Goal: Transaction & Acquisition: Purchase product/service

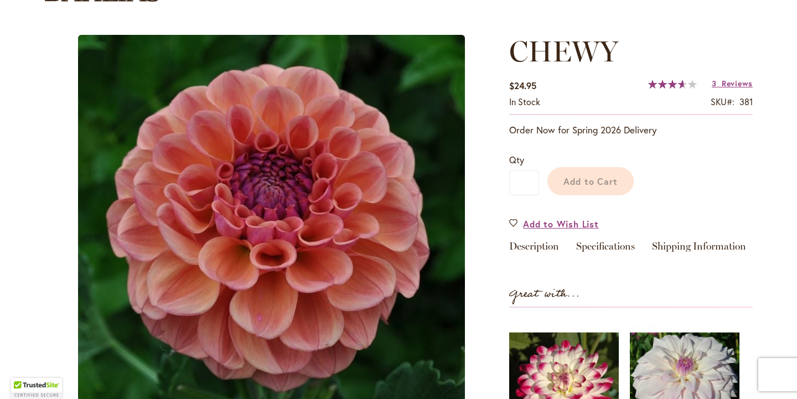
scroll to position [100, 0]
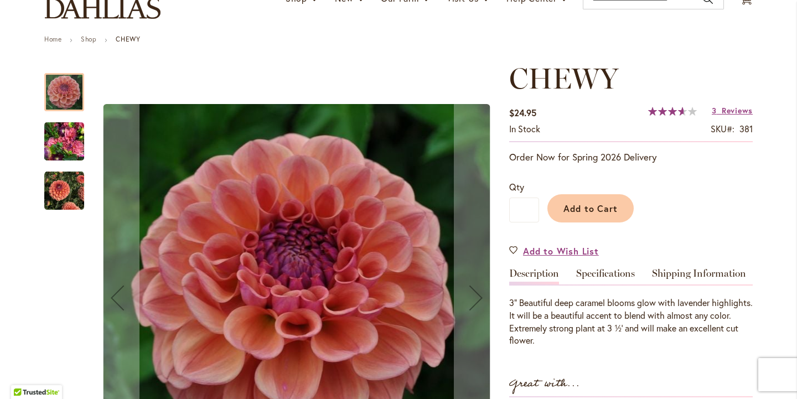
click at [66, 135] on img "CHEWY" at bounding box center [64, 141] width 40 height 53
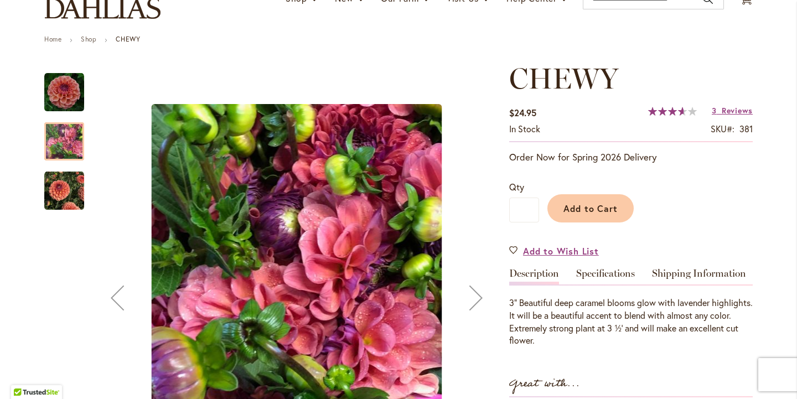
click at [62, 187] on img "CHEWY" at bounding box center [64, 191] width 40 height 40
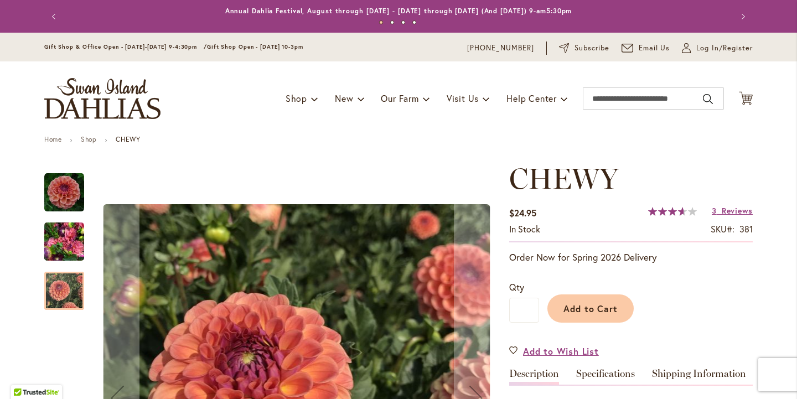
scroll to position [0, 0]
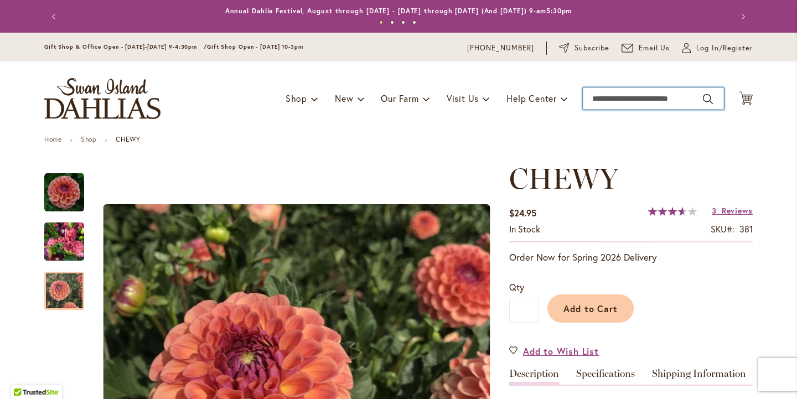
click at [662, 100] on input "Search" at bounding box center [653, 98] width 141 height 22
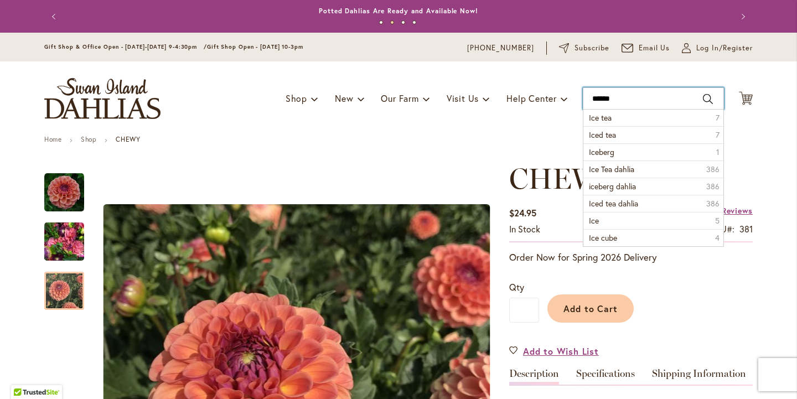
type input "*******"
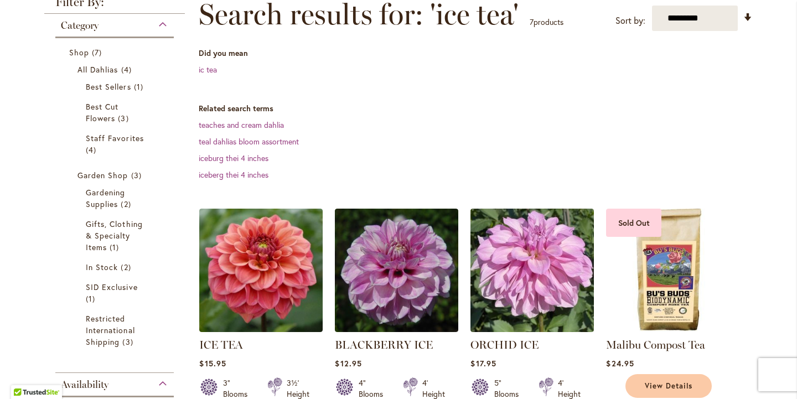
scroll to position [167, 0]
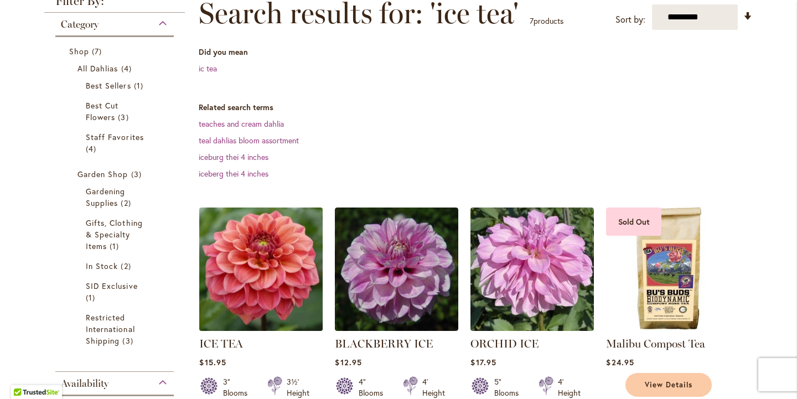
click at [279, 276] on img at bounding box center [260, 268] width 129 height 129
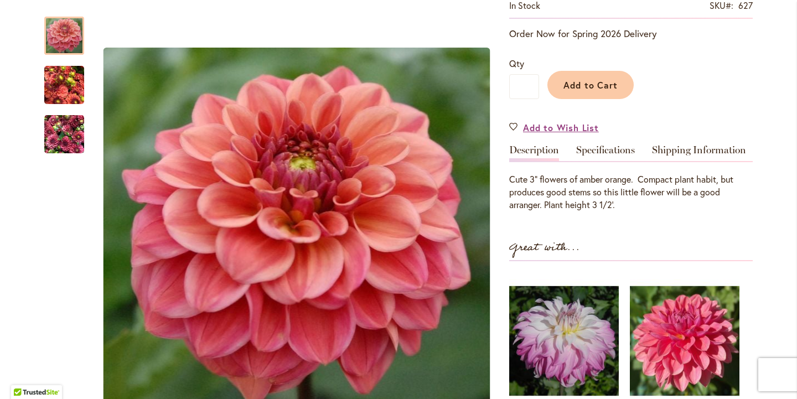
scroll to position [228, 0]
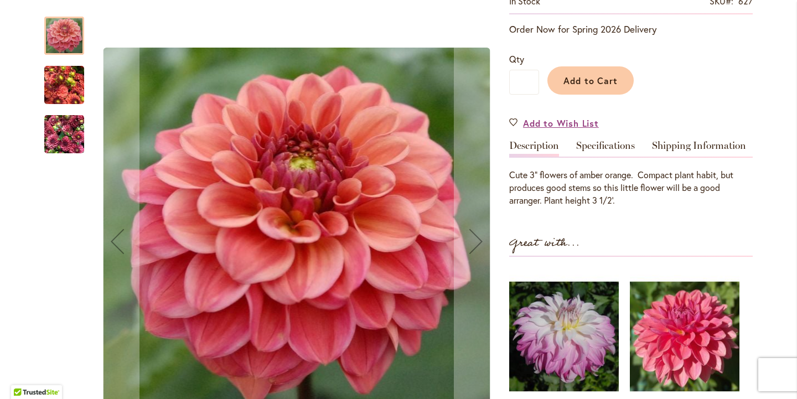
click at [68, 87] on img "ICE TEA" at bounding box center [64, 85] width 40 height 53
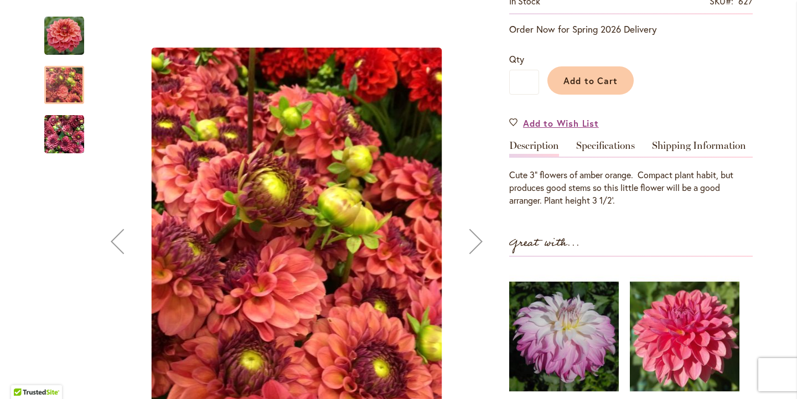
click at [57, 135] on img "ICE TEA" at bounding box center [64, 134] width 40 height 53
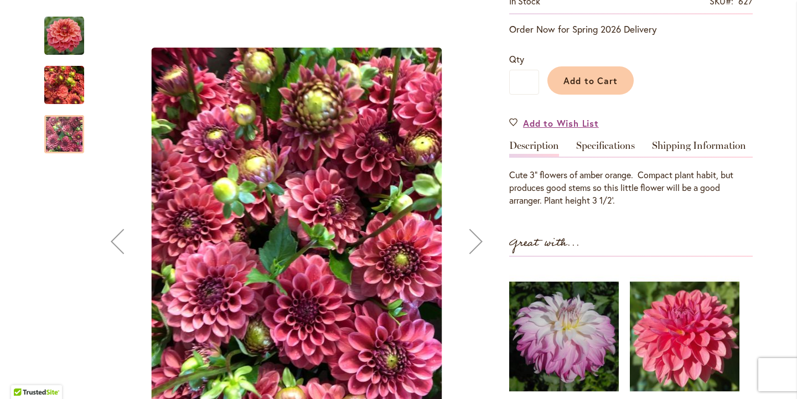
click at [58, 76] on img "ICE TEA" at bounding box center [64, 85] width 40 height 53
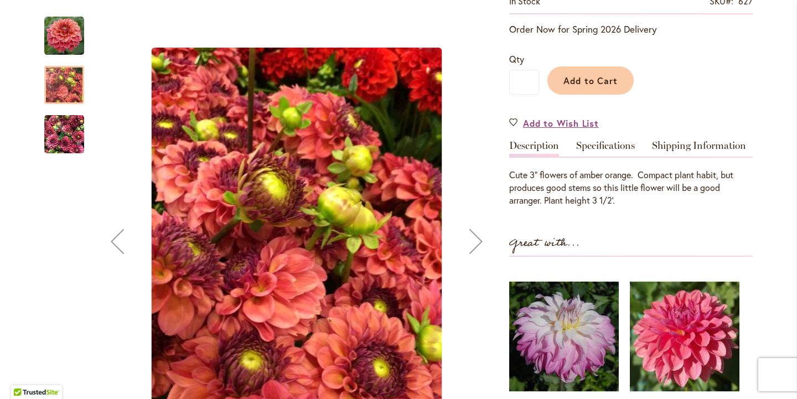
click at [56, 44] on img "ICE TEA" at bounding box center [64, 36] width 40 height 40
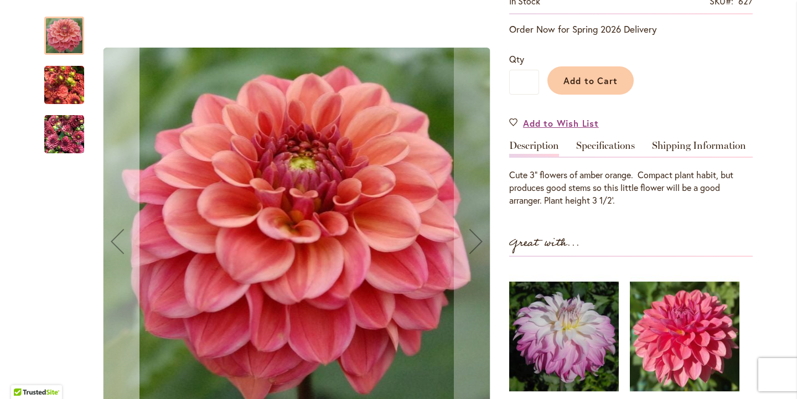
click at [117, 16] on button "Previous" at bounding box center [117, 242] width 44 height 472
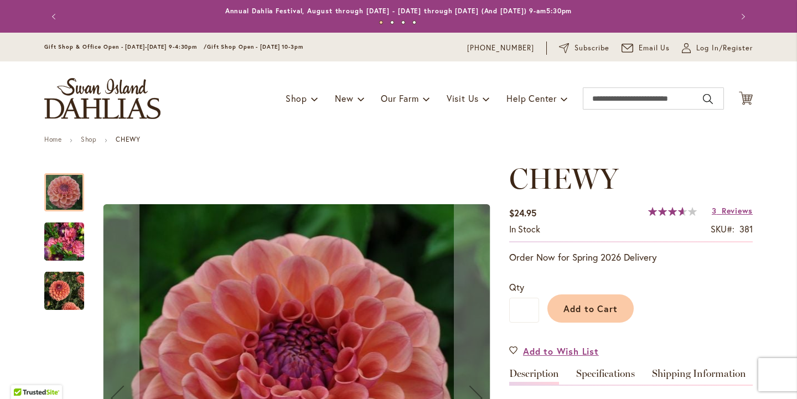
click at [72, 239] on img "CHEWY" at bounding box center [64, 241] width 40 height 53
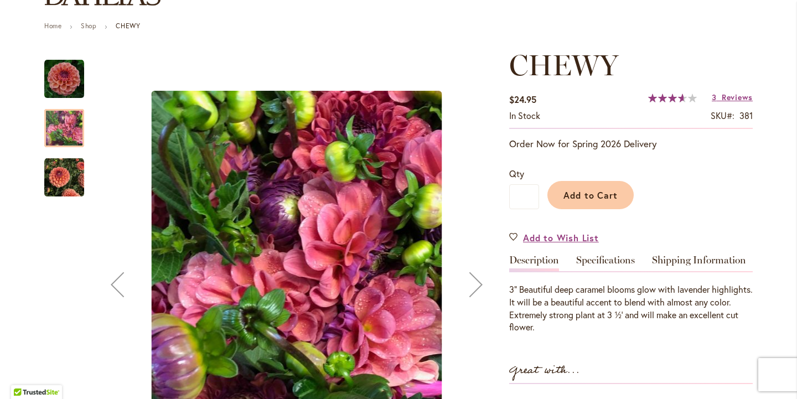
scroll to position [115, 0]
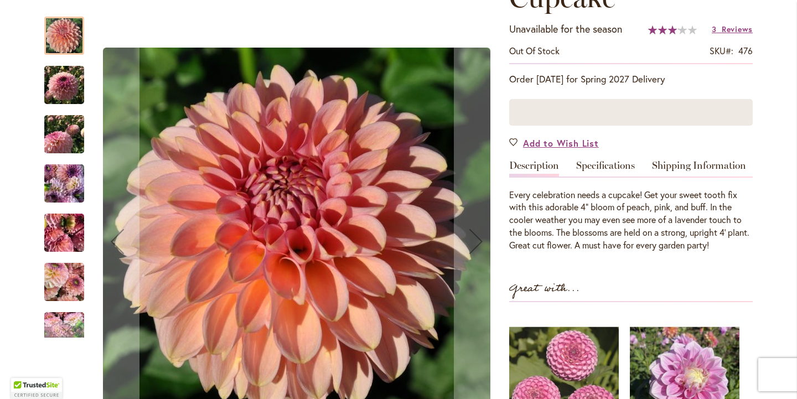
scroll to position [182, 0]
click at [65, 97] on img "Cupcake" at bounding box center [64, 85] width 40 height 53
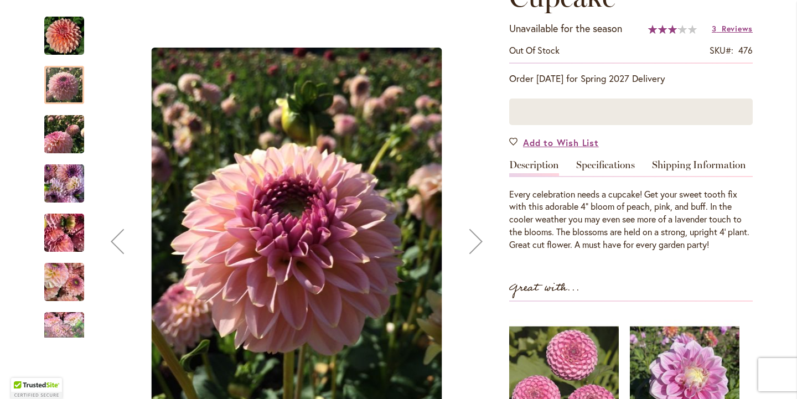
click at [65, 142] on img "Cupcake" at bounding box center [64, 134] width 40 height 53
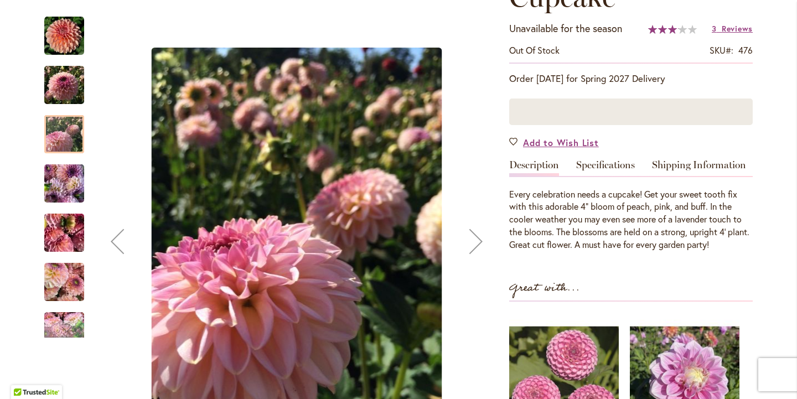
click at [66, 189] on img "Cupcake" at bounding box center [64, 183] width 40 height 53
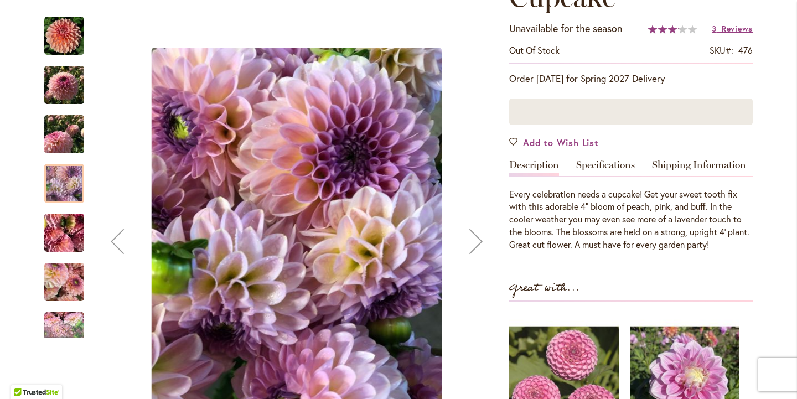
click at [66, 235] on img "Cupcake" at bounding box center [64, 233] width 80 height 60
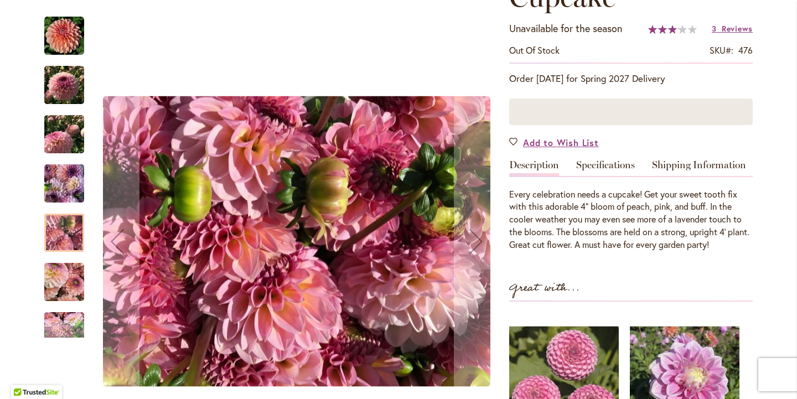
click at [68, 282] on img "Cupcake" at bounding box center [64, 282] width 40 height 53
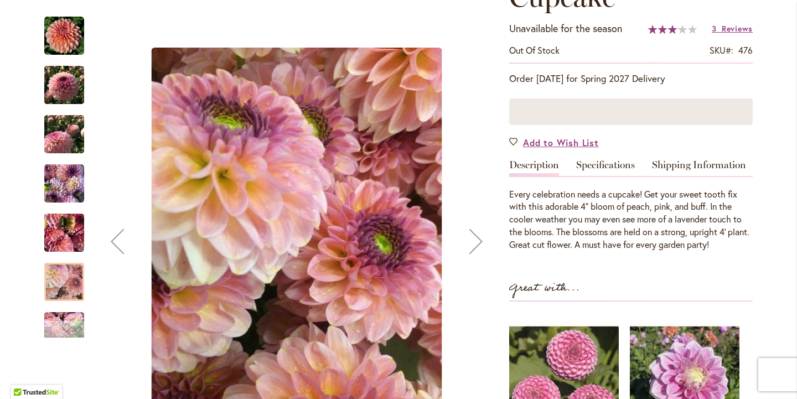
click at [65, 334] on div "Next" at bounding box center [64, 329] width 17 height 17
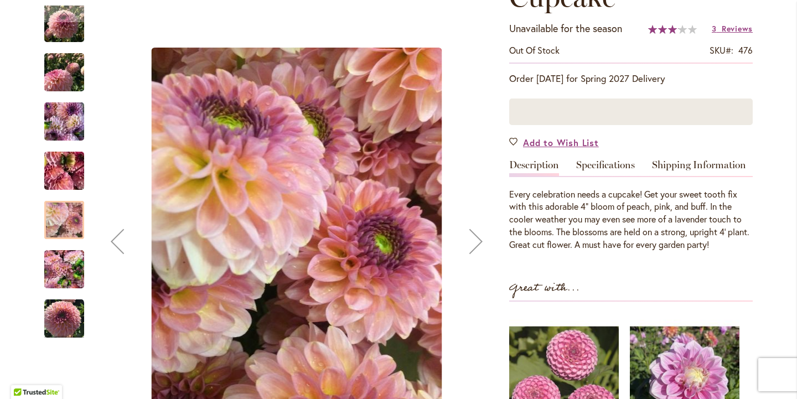
click at [468, 241] on div "Next" at bounding box center [476, 241] width 44 height 44
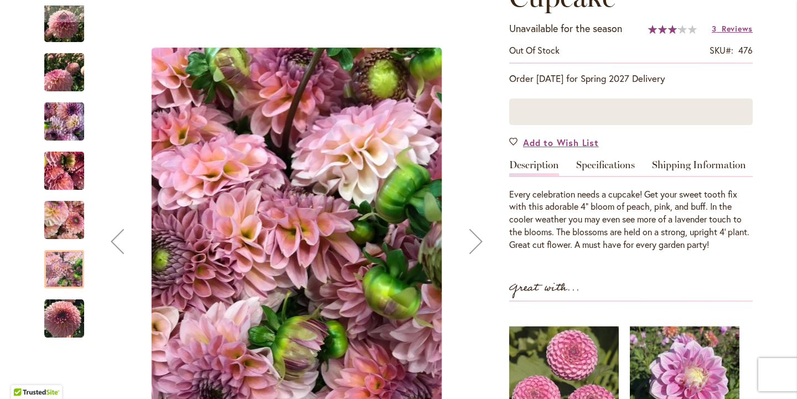
click at [468, 242] on div "Next" at bounding box center [476, 241] width 44 height 44
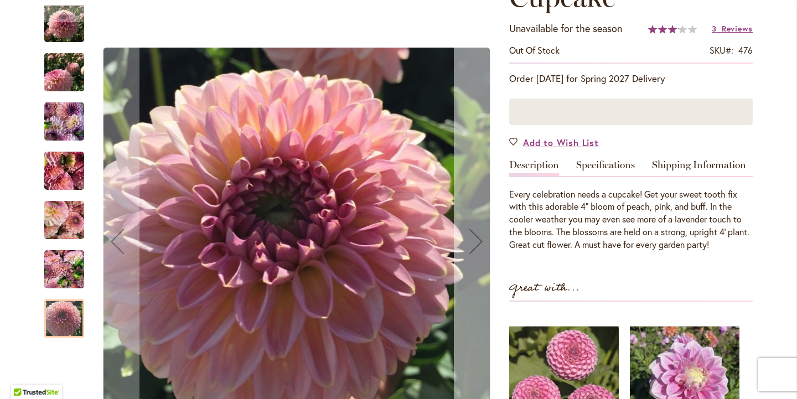
click at [468, 242] on div "Next" at bounding box center [476, 241] width 44 height 44
